Goal: Find specific page/section: Find specific page/section

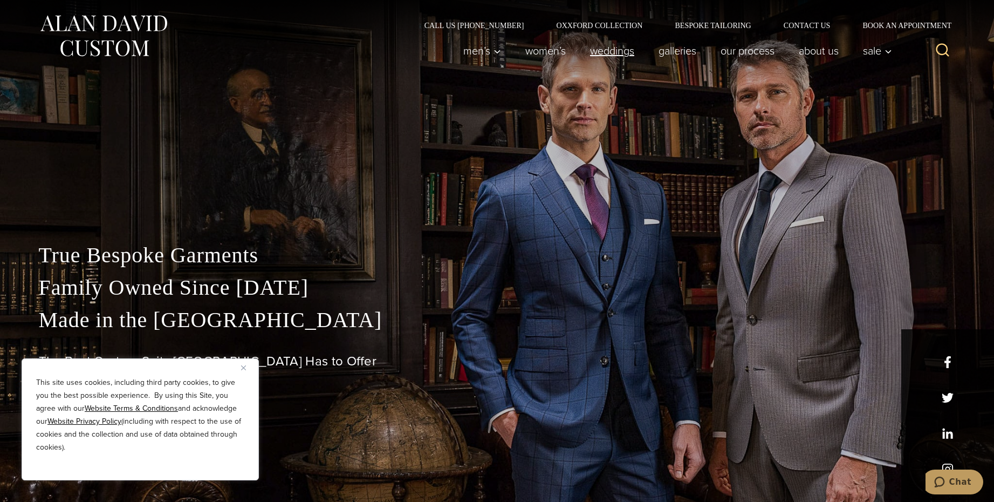
click at [593, 46] on link "weddings" at bounding box center [612, 51] width 69 height 22
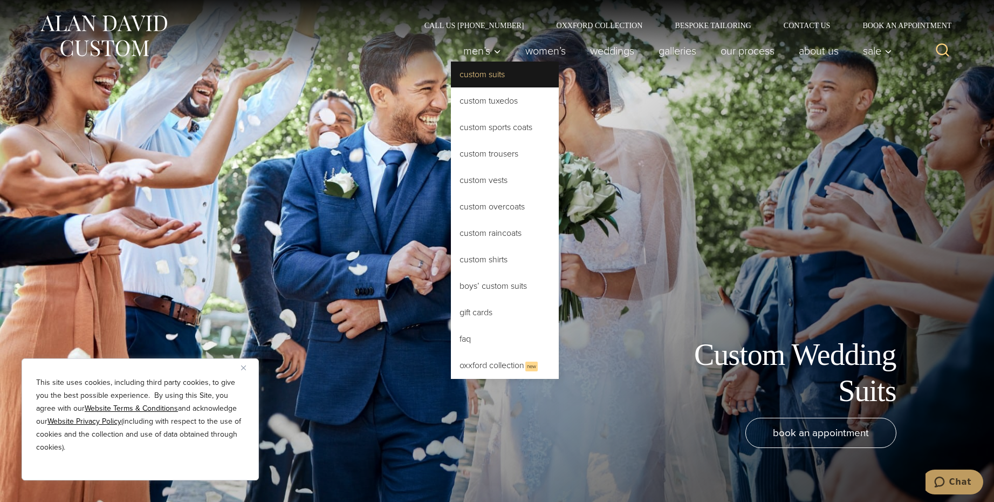
click at [473, 72] on link "Custom Suits" at bounding box center [505, 74] width 108 height 26
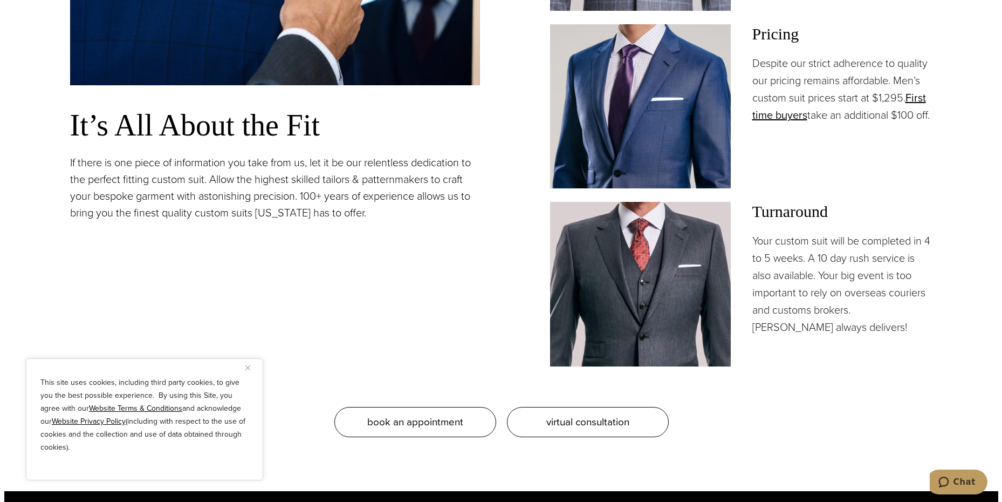
scroll to position [1025, 0]
